Goal: Feedback & Contribution: Submit feedback/report problem

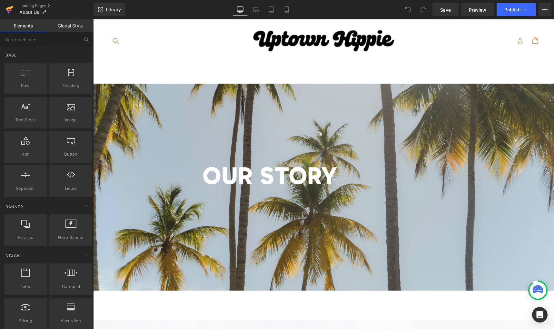
click at [9, 8] on icon at bounding box center [9, 8] width 7 height 4
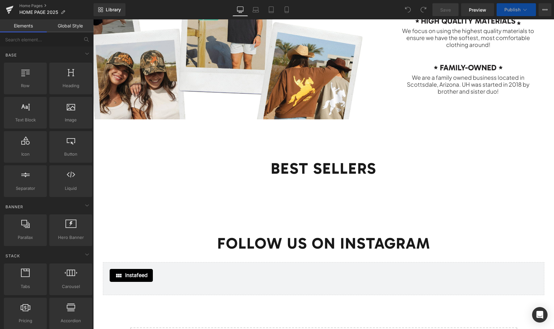
scroll to position [788, 0]
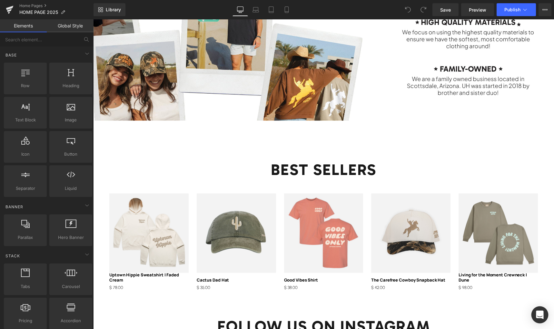
click at [542, 313] on icon "Open Intercom Messenger" at bounding box center [539, 314] width 7 height 8
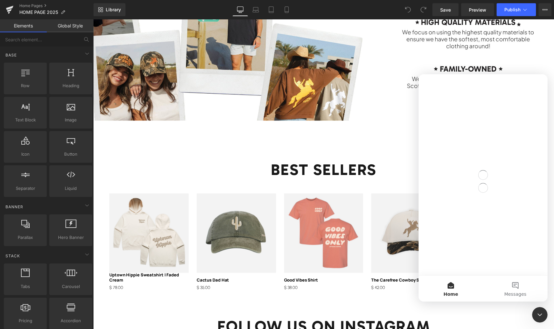
scroll to position [0, 0]
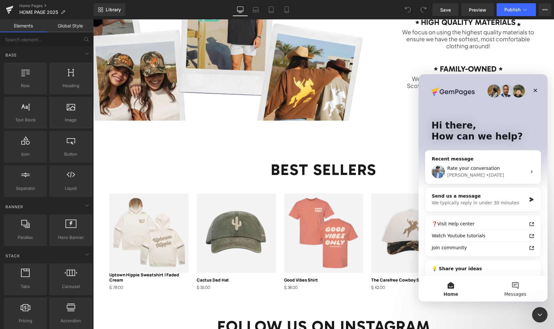
click at [516, 288] on button "Messages" at bounding box center [515, 288] width 65 height 26
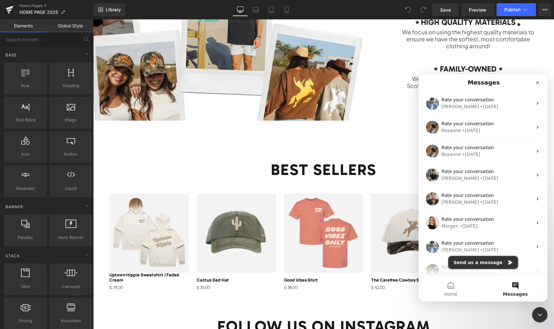
click at [486, 262] on button "Send us a message" at bounding box center [483, 262] width 70 height 13
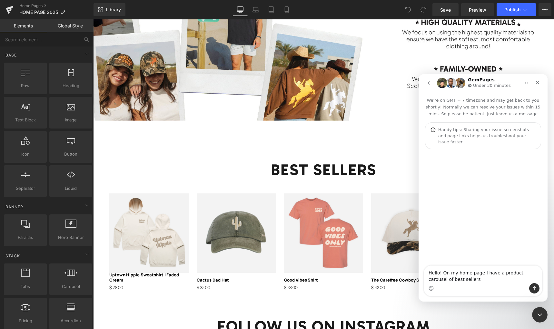
click at [462, 280] on textarea "Hello! On my home page I have a product carousel of best sellers" at bounding box center [483, 273] width 118 height 17
click at [481, 272] on textarea "Hello! On my home page I have a product carousel of best sellers." at bounding box center [483, 273] width 118 height 17
click at [507, 279] on textarea "Hello! On my home page (HOME PAGE 2025) I have a product carousel of best selle…" at bounding box center [483, 273] width 118 height 17
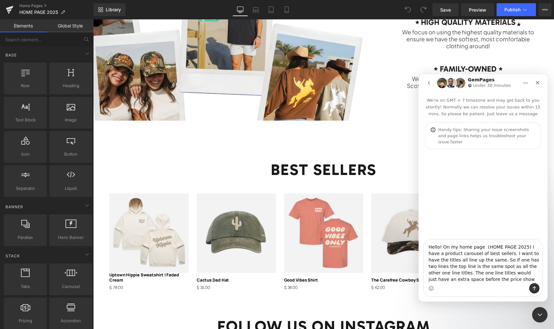
type textarea "Hello! On my home page (HOME PAGE 2025) I have a product carousel of best selle…"
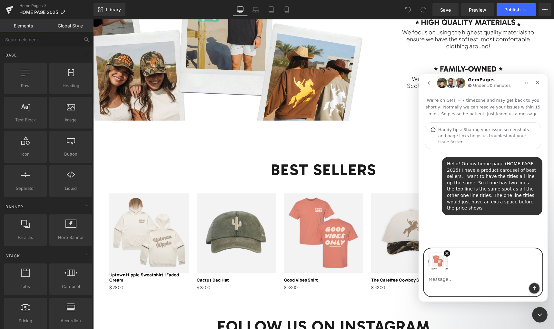
click at [534, 289] on icon "Send a message…" at bounding box center [534, 287] width 5 height 5
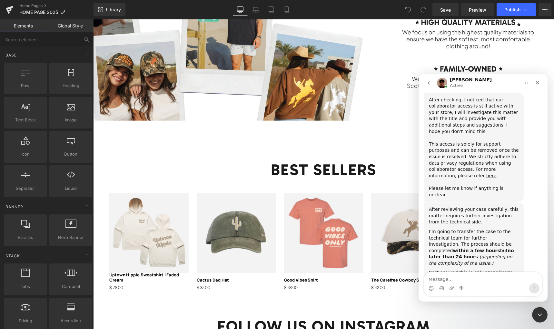
scroll to position [303, 0]
